Goal: Information Seeking & Learning: Learn about a topic

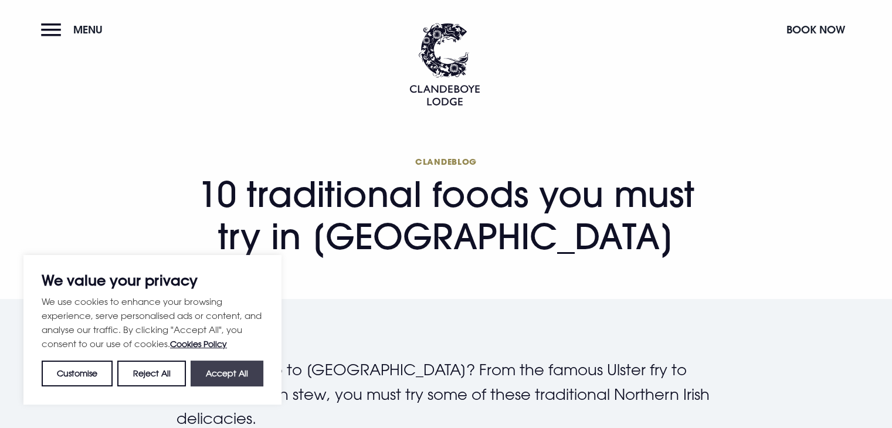
click at [209, 376] on button "Accept All" at bounding box center [227, 374] width 73 height 26
checkbox input "true"
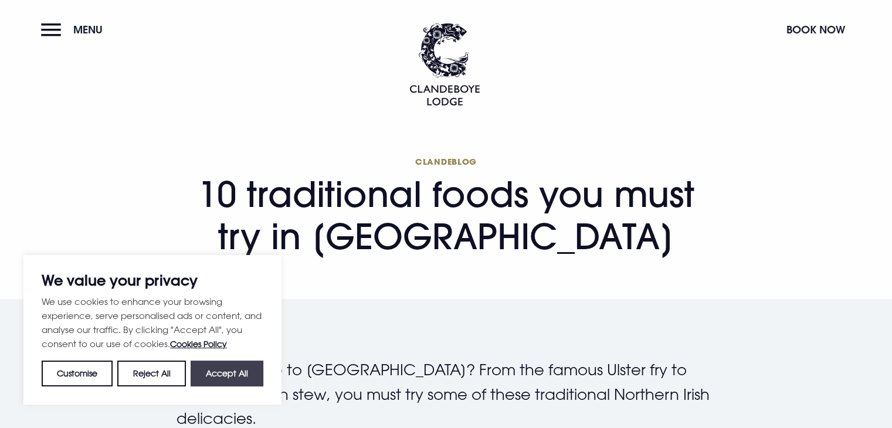
checkbox input "true"
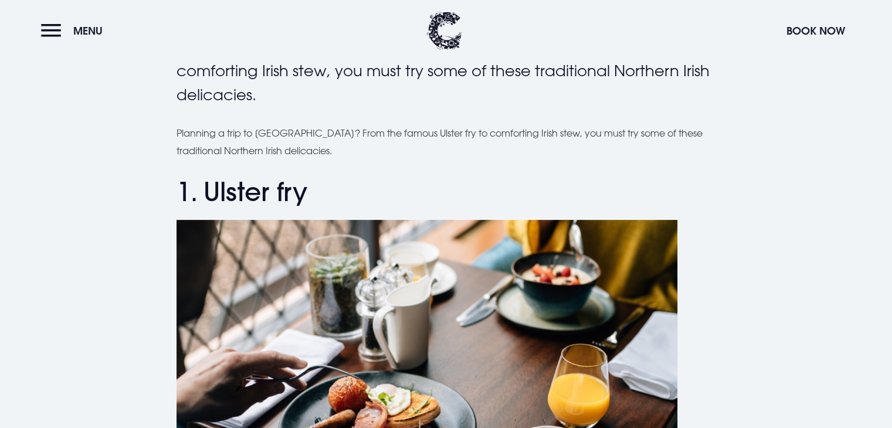
scroll to position [352, 0]
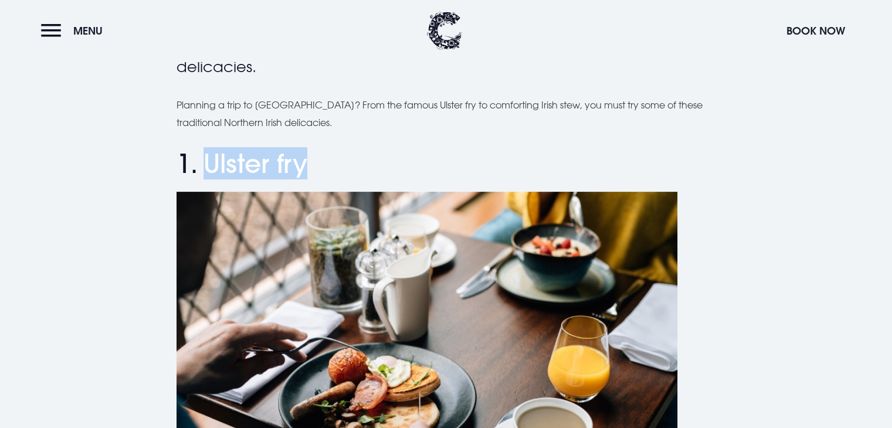
drag, startPoint x: 307, startPoint y: 171, endPoint x: 203, endPoint y: 154, distance: 105.3
click at [203, 154] on h2 "1. Ulster fry" at bounding box center [447, 163] width 540 height 31
copy h2 "Ulster fry"
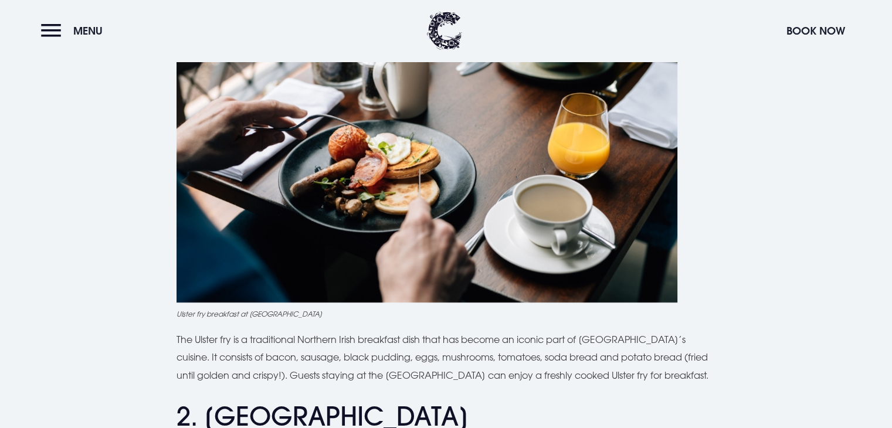
scroll to position [587, 0]
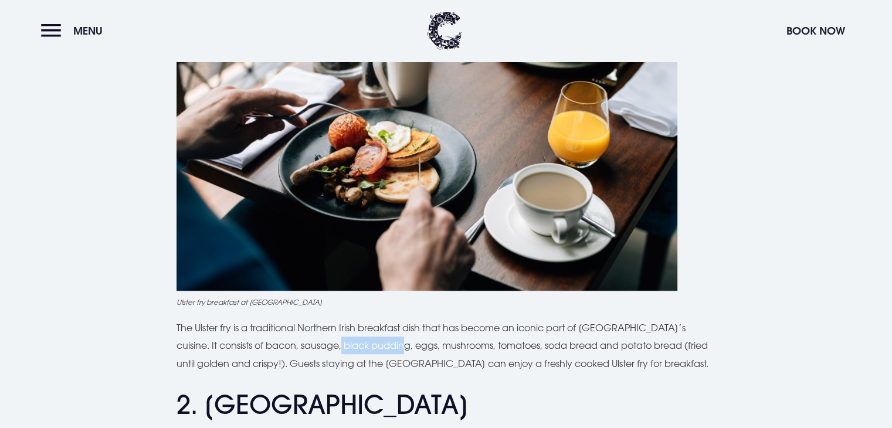
drag, startPoint x: 303, startPoint y: 342, endPoint x: 371, endPoint y: 342, distance: 67.5
click at [371, 342] on p "The Ulster fry is a traditional Northern Irish breakfast dish that has become a…" at bounding box center [447, 345] width 540 height 53
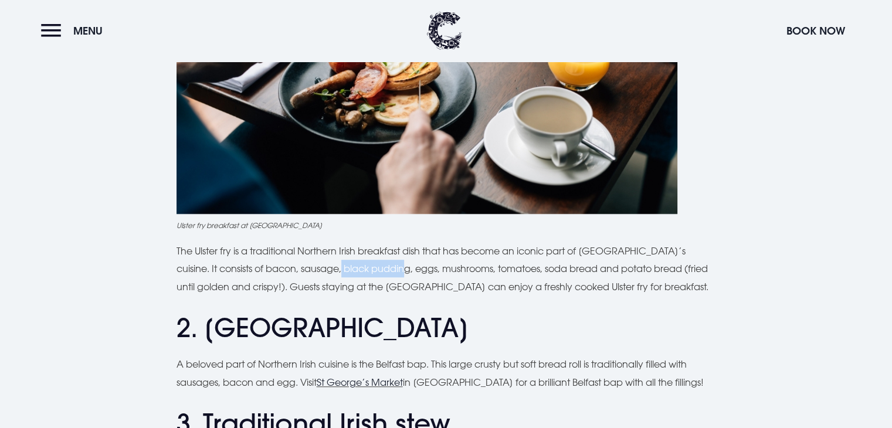
scroll to position [704, 0]
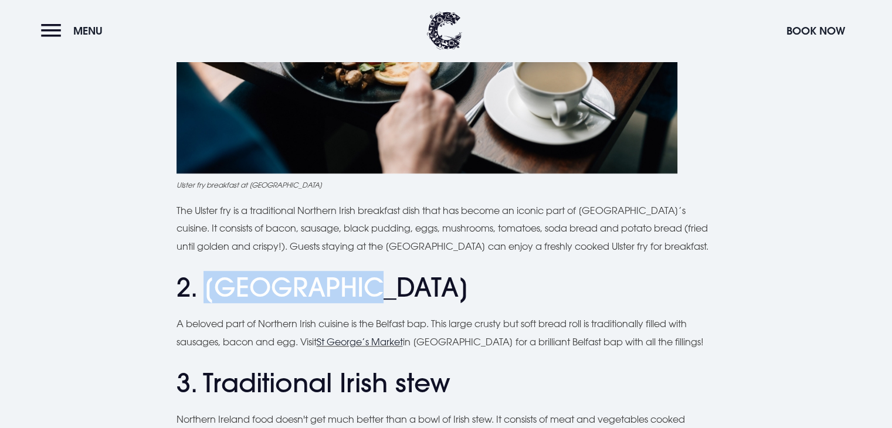
drag, startPoint x: 361, startPoint y: 298, endPoint x: 209, endPoint y: 296, distance: 152.0
click at [209, 296] on h2 "2. [GEOGRAPHIC_DATA]" at bounding box center [447, 287] width 540 height 31
copy h2 "Belfast bap"
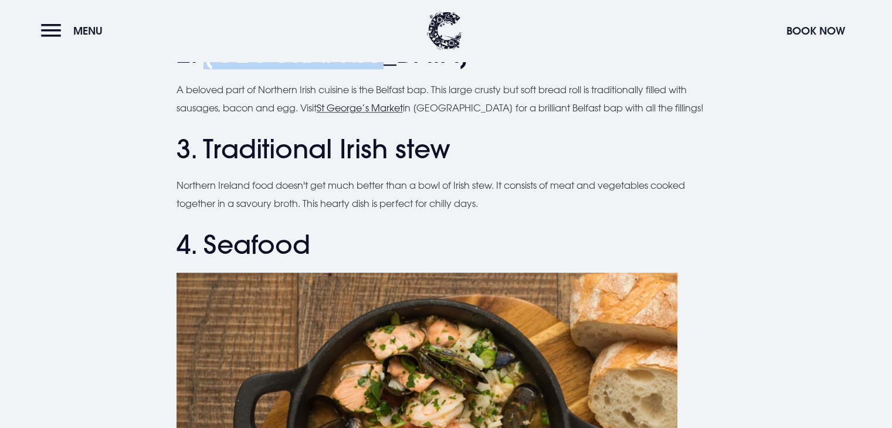
scroll to position [939, 0]
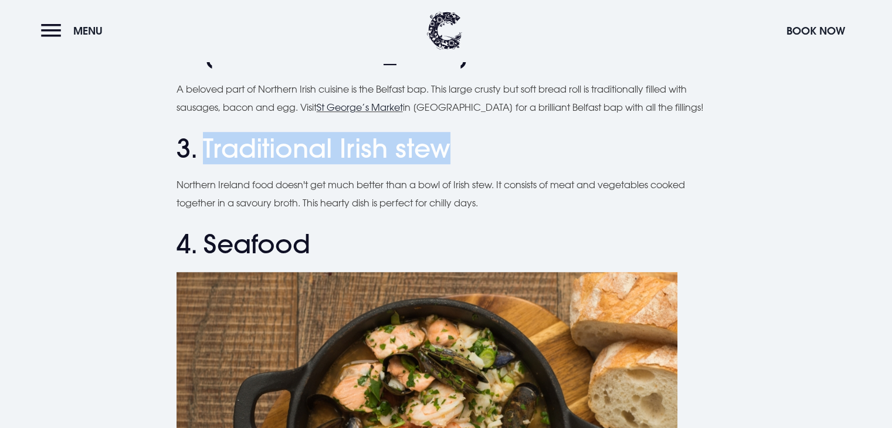
drag, startPoint x: 452, startPoint y: 147, endPoint x: 207, endPoint y: 137, distance: 246.1
click at [206, 137] on h2 "3. Traditional Irish stew" at bounding box center [447, 148] width 540 height 31
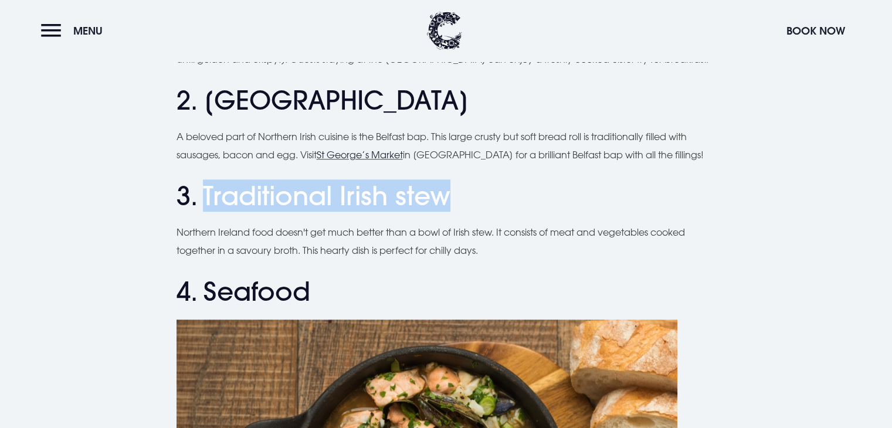
scroll to position [821, 0]
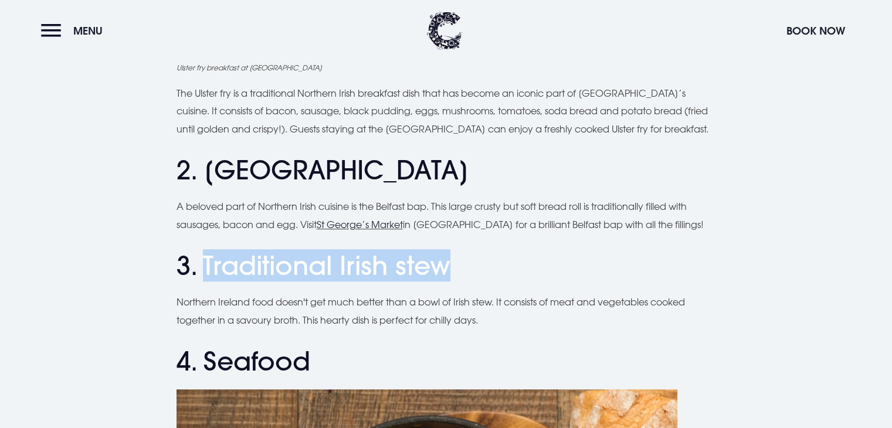
copy h2 "Traditional Irish stew"
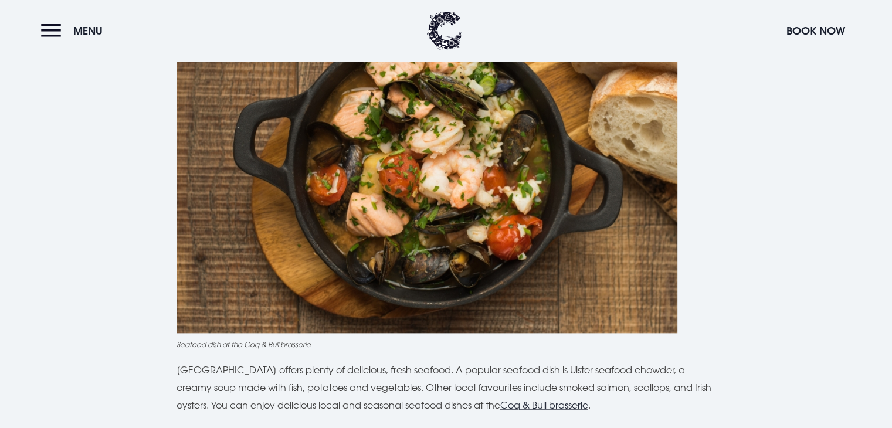
scroll to position [1232, 0]
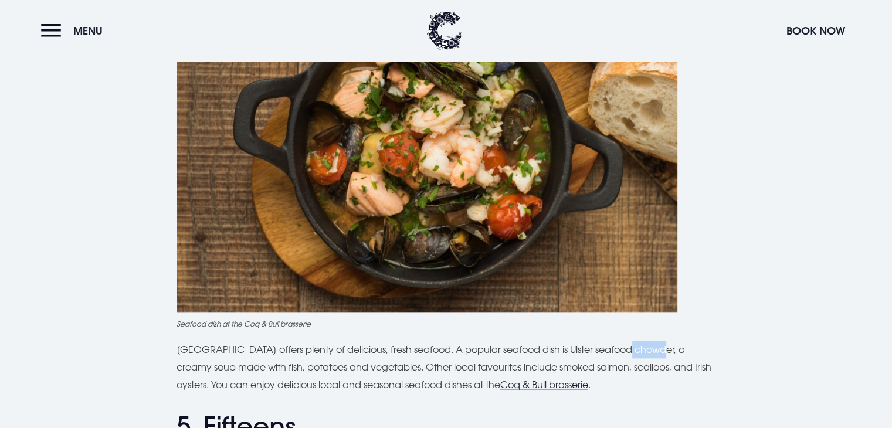
drag, startPoint x: 617, startPoint y: 350, endPoint x: 655, endPoint y: 350, distance: 37.6
click at [655, 350] on p "[GEOGRAPHIC_DATA] offers plenty of delicious, fresh seafood. A popular seafood …" at bounding box center [447, 367] width 540 height 53
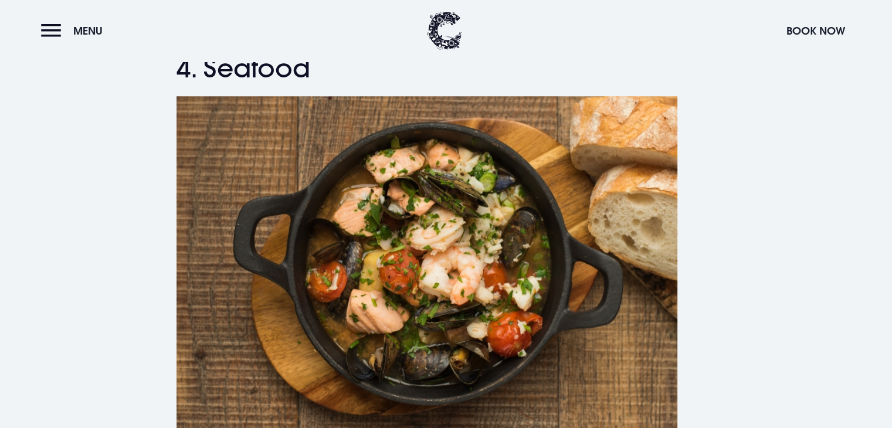
scroll to position [1291, 0]
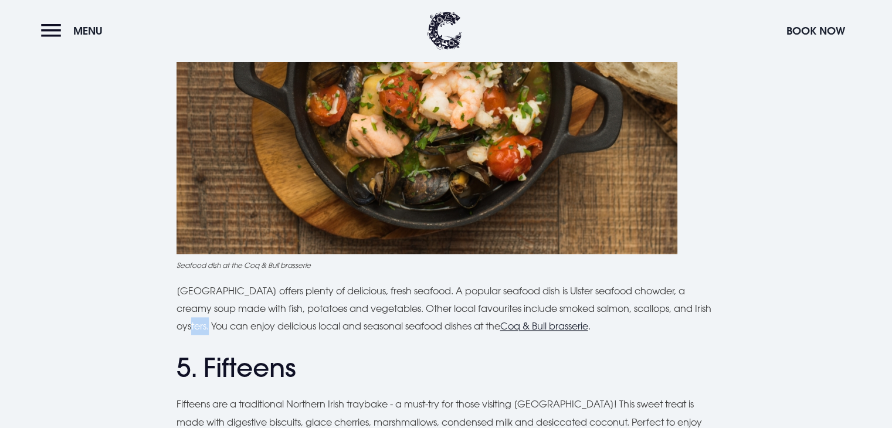
drag, startPoint x: 202, startPoint y: 329, endPoint x: 214, endPoint y: 331, distance: 11.4
click at [214, 331] on p "[GEOGRAPHIC_DATA] offers plenty of delicious, fresh seafood. A popular seafood …" at bounding box center [447, 308] width 540 height 53
click at [218, 333] on p "[GEOGRAPHIC_DATA] offers plenty of delicious, fresh seafood. A popular seafood …" at bounding box center [447, 308] width 540 height 53
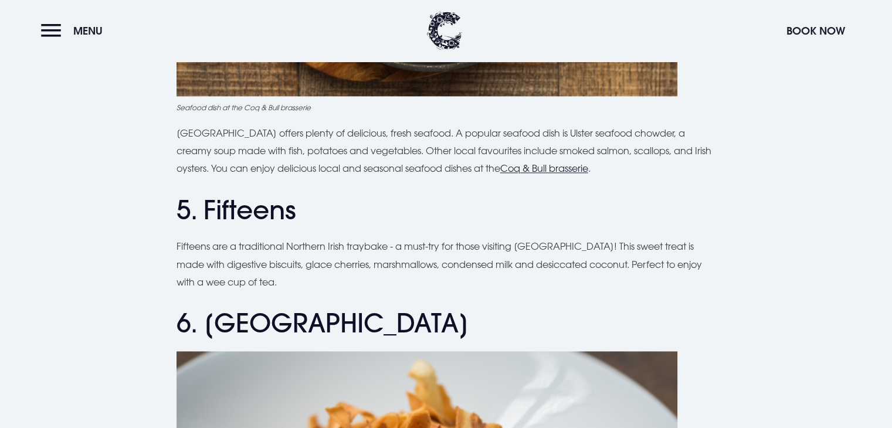
scroll to position [1467, 0]
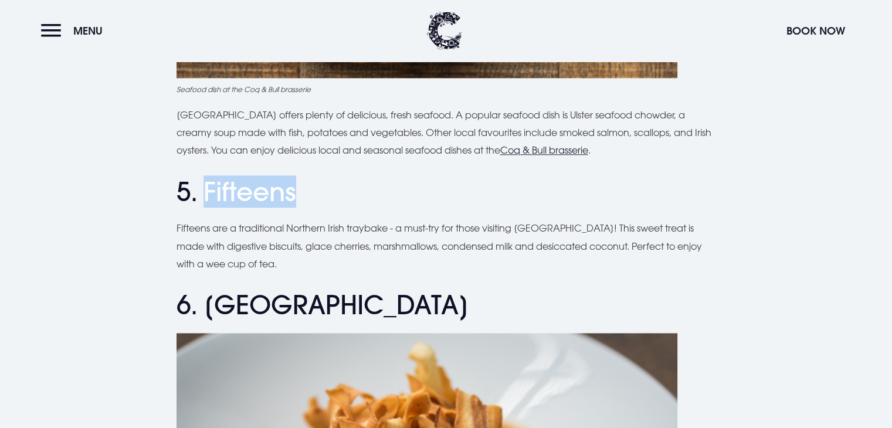
drag, startPoint x: 289, startPoint y: 187, endPoint x: 206, endPoint y: 180, distance: 83.0
click at [206, 180] on h2 "5. Fifteens" at bounding box center [447, 192] width 540 height 31
copy h2 "Fifteens"
click at [351, 263] on p "Fifteens are a traditional Northern Irish traybake - a must-try for those visit…" at bounding box center [447, 245] width 540 height 53
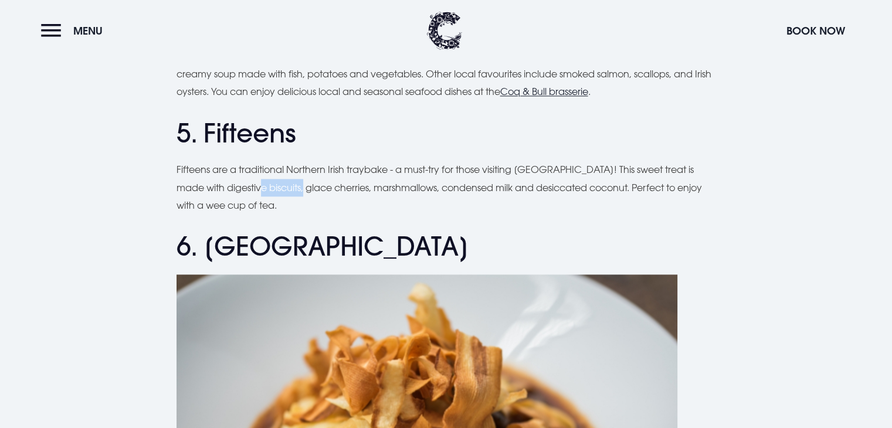
drag, startPoint x: 236, startPoint y: 184, endPoint x: 277, endPoint y: 187, distance: 40.6
click at [277, 187] on p "Fifteens are a traditional Northern Irish traybake - a must-try for those visit…" at bounding box center [447, 187] width 540 height 53
drag, startPoint x: 300, startPoint y: 191, endPoint x: 345, endPoint y: 191, distance: 45.2
click at [345, 191] on p "Fifteens are a traditional Northern Irish traybake - a must-try for those visit…" at bounding box center [447, 187] width 540 height 53
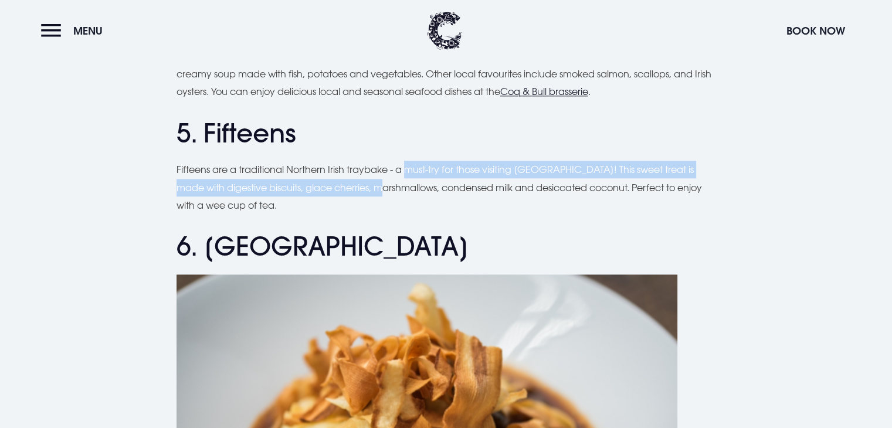
drag, startPoint x: 361, startPoint y: 188, endPoint x: 408, endPoint y: 178, distance: 47.4
click at [408, 178] on p "Fifteens are a traditional Northern Irish traybake - a must-try for those visit…" at bounding box center [447, 187] width 540 height 53
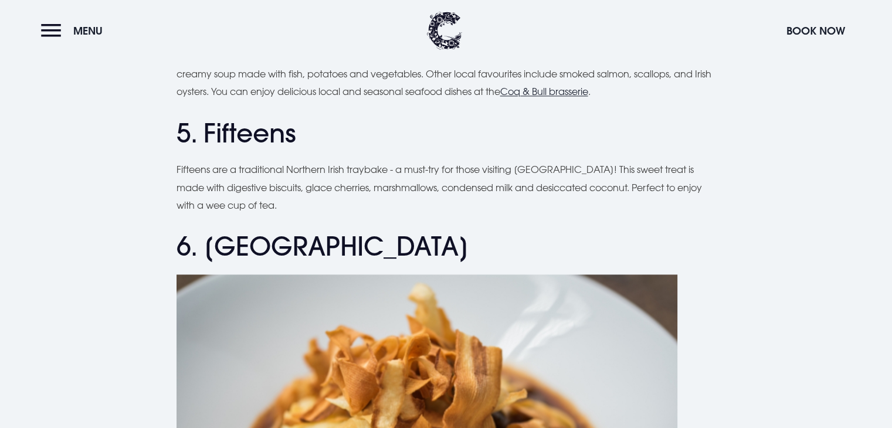
click at [412, 188] on p "Fifteens are a traditional Northern Irish traybake - a must-try for those visit…" at bounding box center [447, 187] width 540 height 53
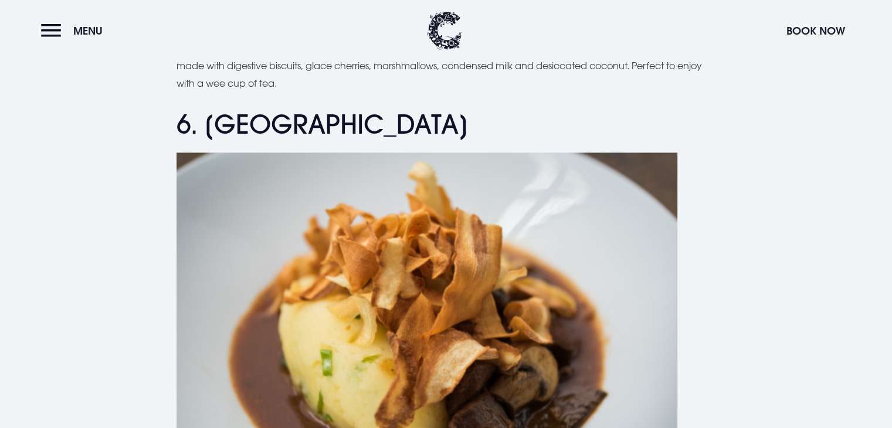
scroll to position [1643, 0]
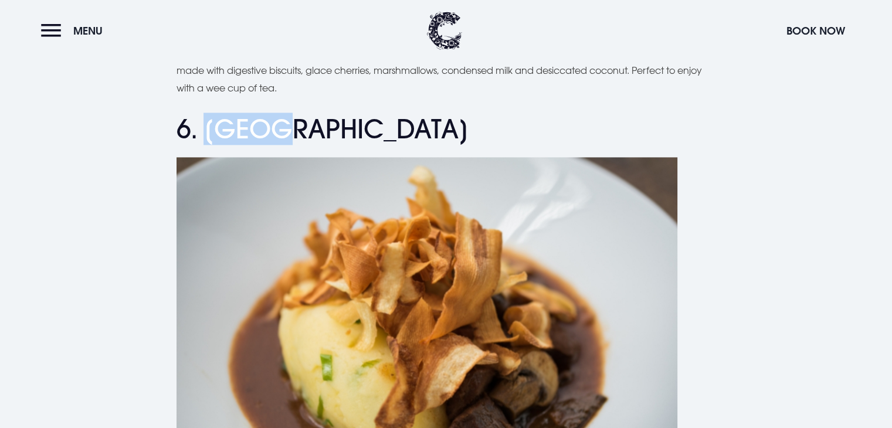
drag, startPoint x: 300, startPoint y: 133, endPoint x: 208, endPoint y: 132, distance: 92.1
click at [208, 132] on h2 "6. [GEOGRAPHIC_DATA]" at bounding box center [447, 129] width 540 height 31
copy h2 "Champ"
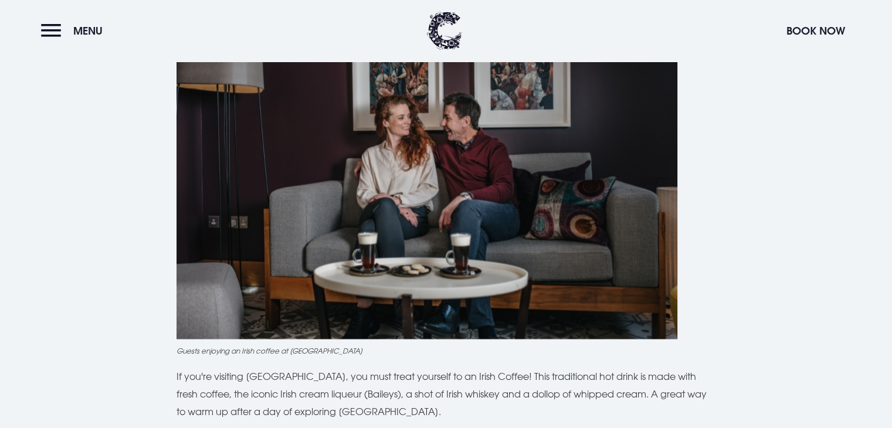
scroll to position [2406, 0]
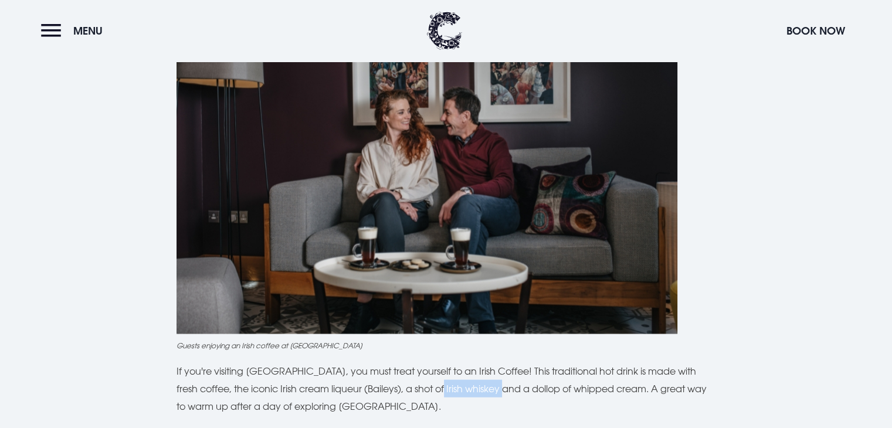
drag, startPoint x: 429, startPoint y: 391, endPoint x: 493, endPoint y: 386, distance: 64.1
click at [493, 386] on p "If you're visiting [GEOGRAPHIC_DATA], you must treat yourself to an Irish Coffe…" at bounding box center [447, 389] width 540 height 53
click at [544, 389] on p "If you're visiting [GEOGRAPHIC_DATA], you must treat yourself to an Irish Coffe…" at bounding box center [447, 389] width 540 height 53
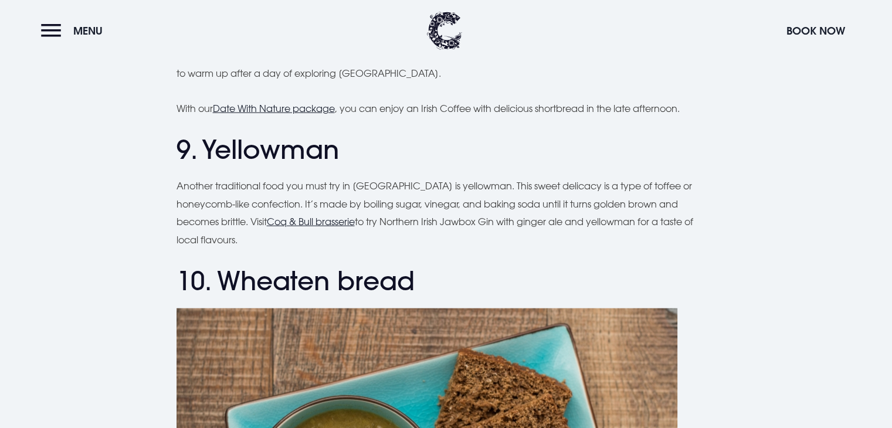
scroll to position [2758, 0]
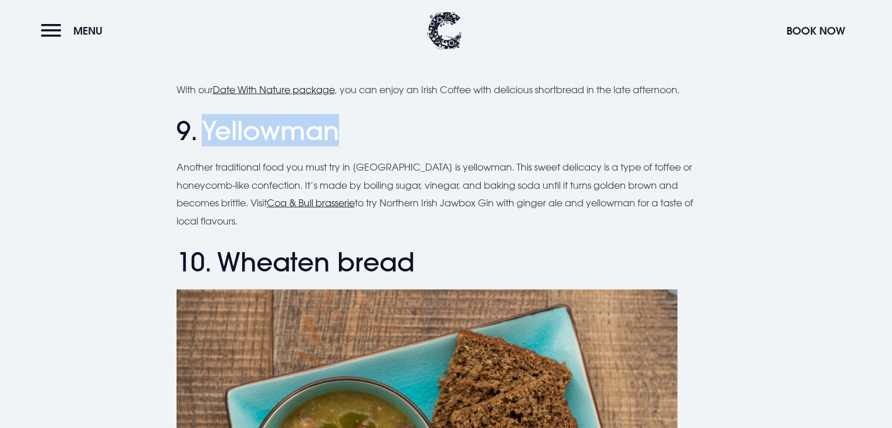
drag, startPoint x: 354, startPoint y: 136, endPoint x: 207, endPoint y: 142, distance: 147.4
click at [207, 142] on h2 "9. Yellowman" at bounding box center [447, 131] width 540 height 31
copy h2 "Yellowman"
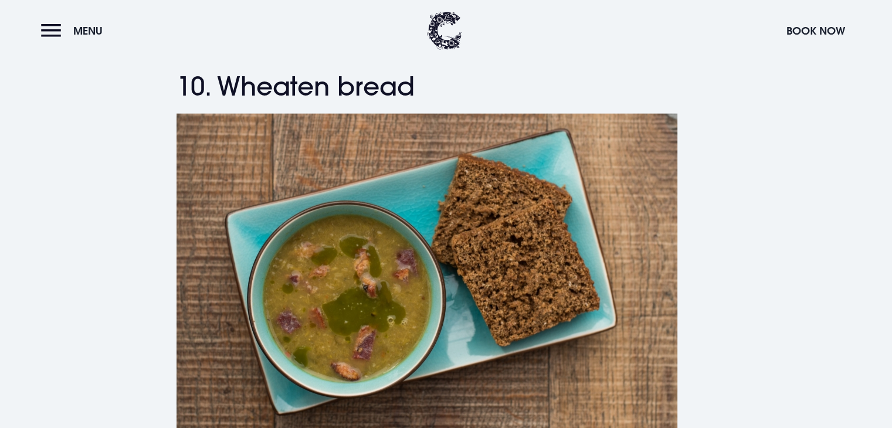
scroll to position [2932, 0]
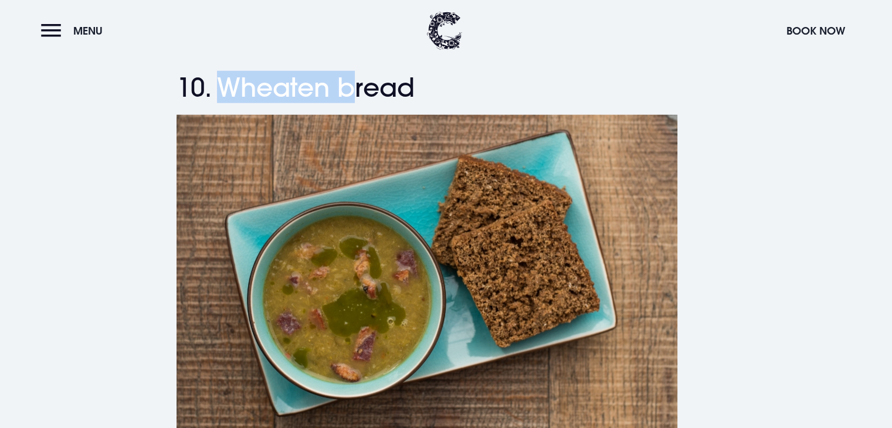
drag, startPoint x: 226, startPoint y: 86, endPoint x: 352, endPoint y: 99, distance: 126.2
click at [352, 99] on h2 "10. Wheaten bread" at bounding box center [447, 87] width 540 height 31
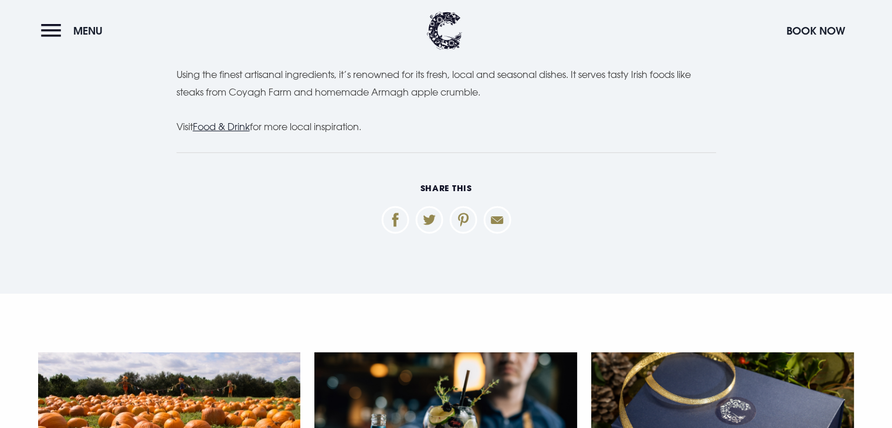
scroll to position [3871, 0]
